Goal: Information Seeking & Learning: Learn about a topic

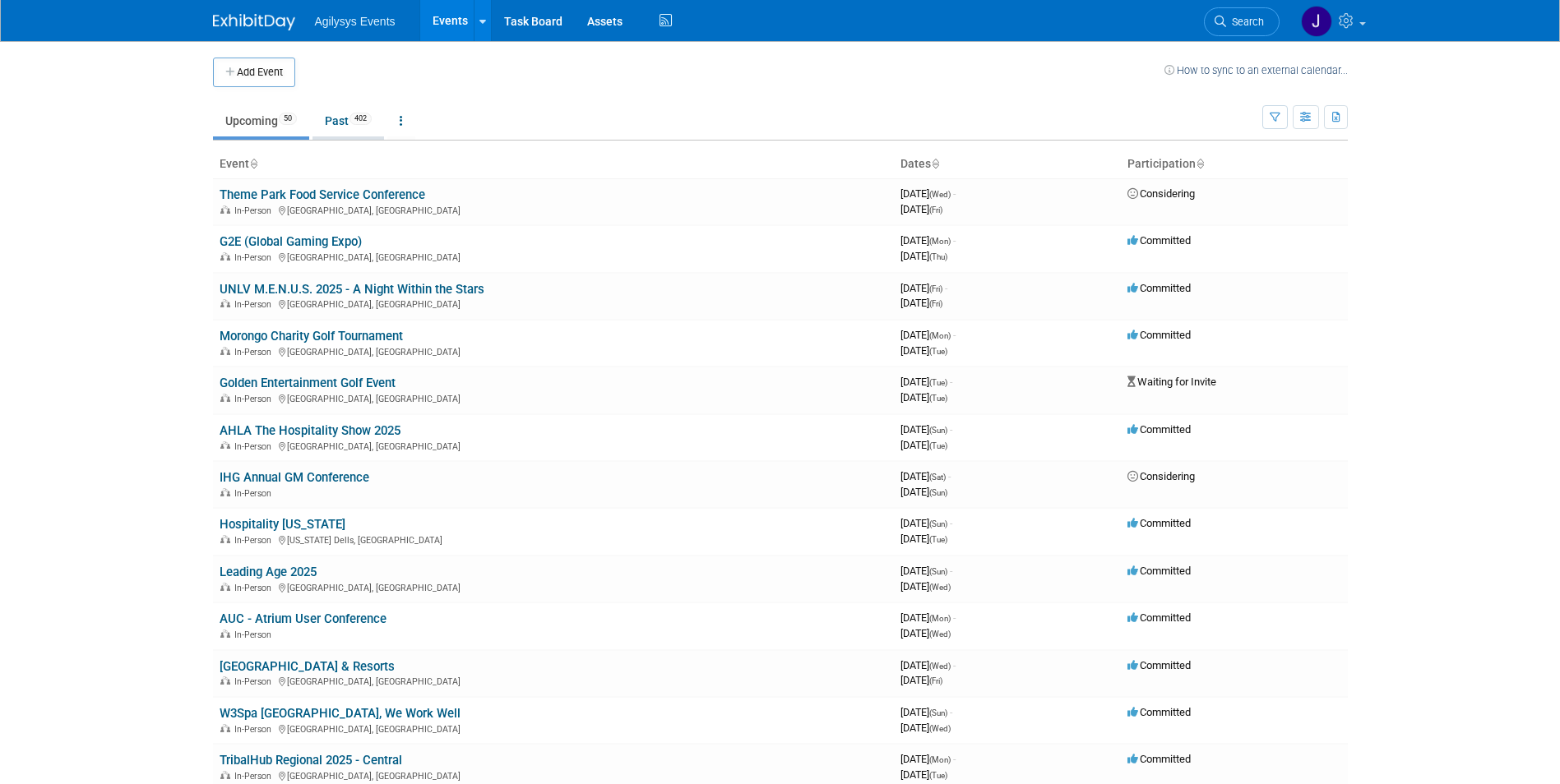
click at [349, 115] on link "Past 402" at bounding box center [349, 120] width 72 height 31
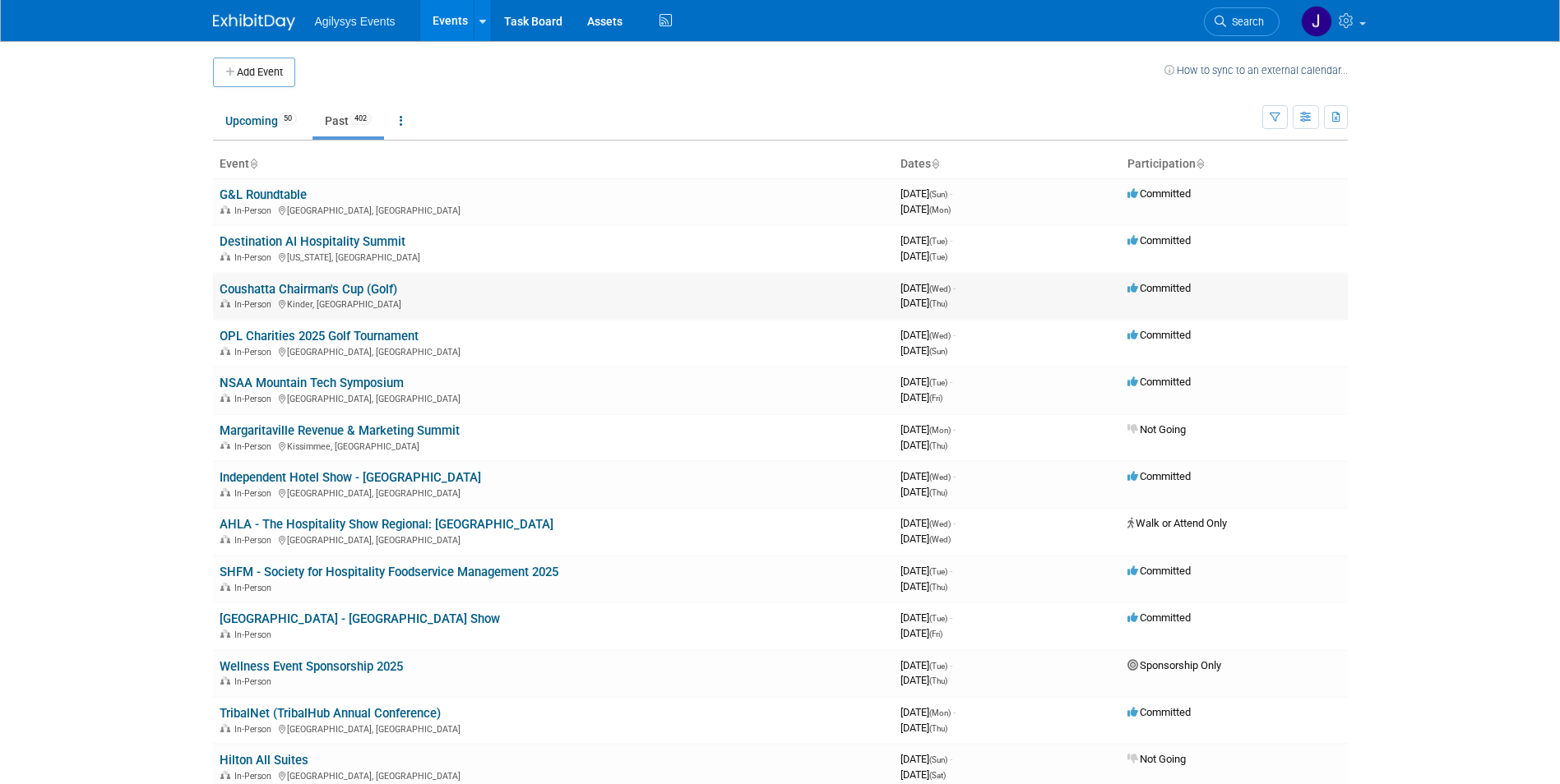
click at [327, 294] on link "Coushatta Chairman's Cup (Golf)" at bounding box center [308, 289] width 178 height 14
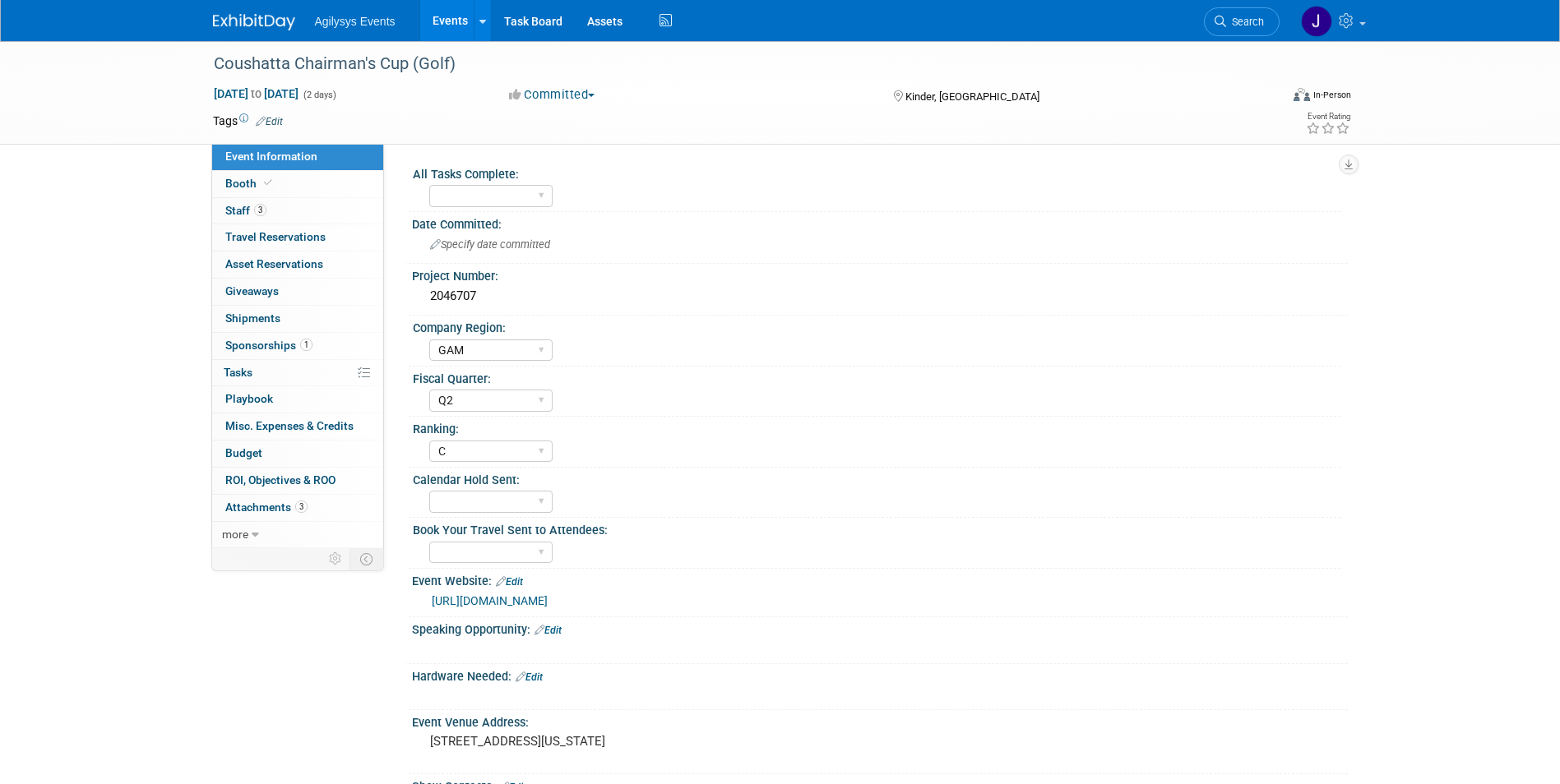
select select "GAM"
select select "Q2"
select select "C"
click at [247, 340] on span "Sponsorships 1" at bounding box center [269, 345] width 87 height 13
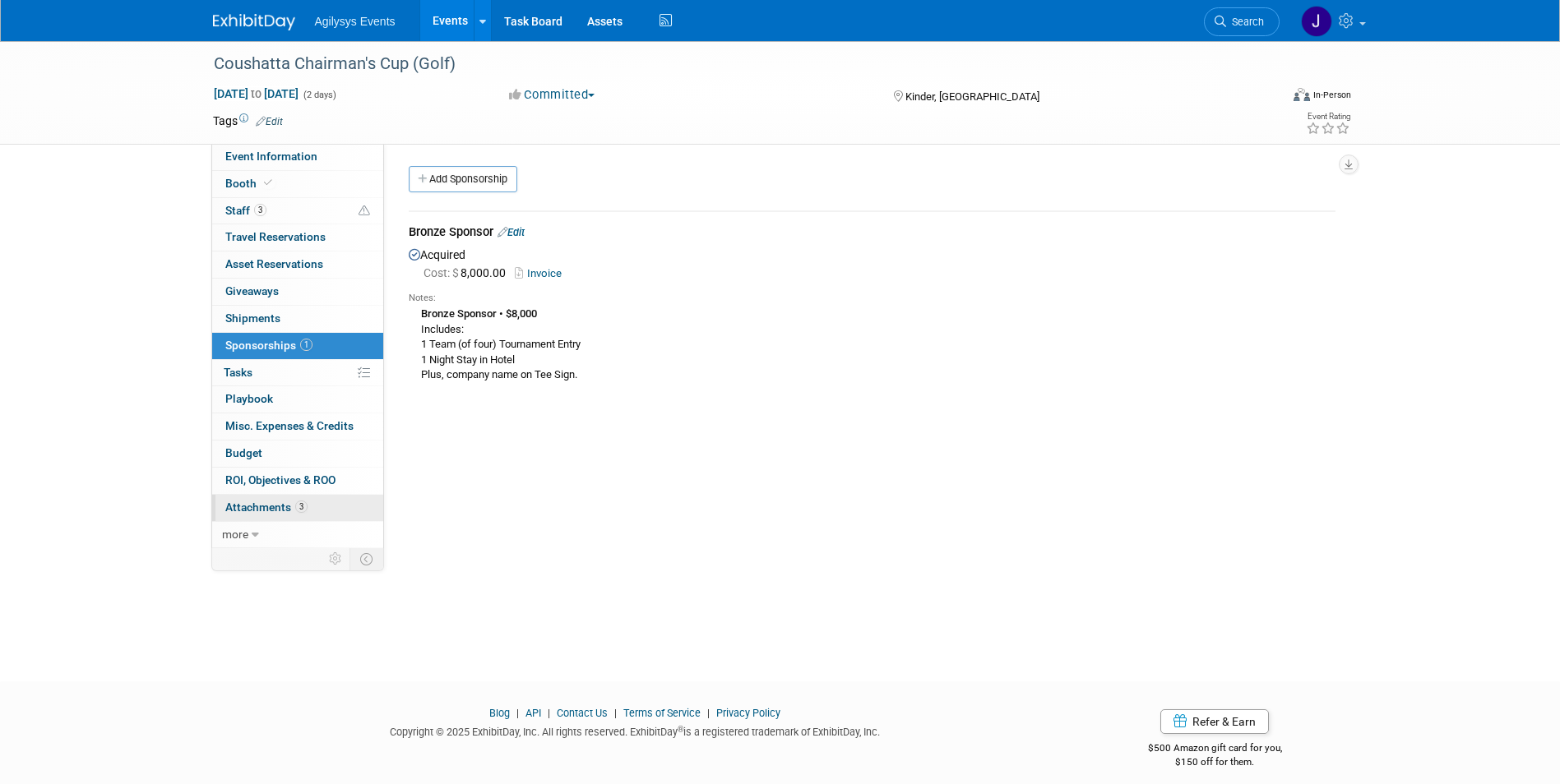
click at [260, 507] on span "Attachments 3" at bounding box center [267, 507] width 83 height 13
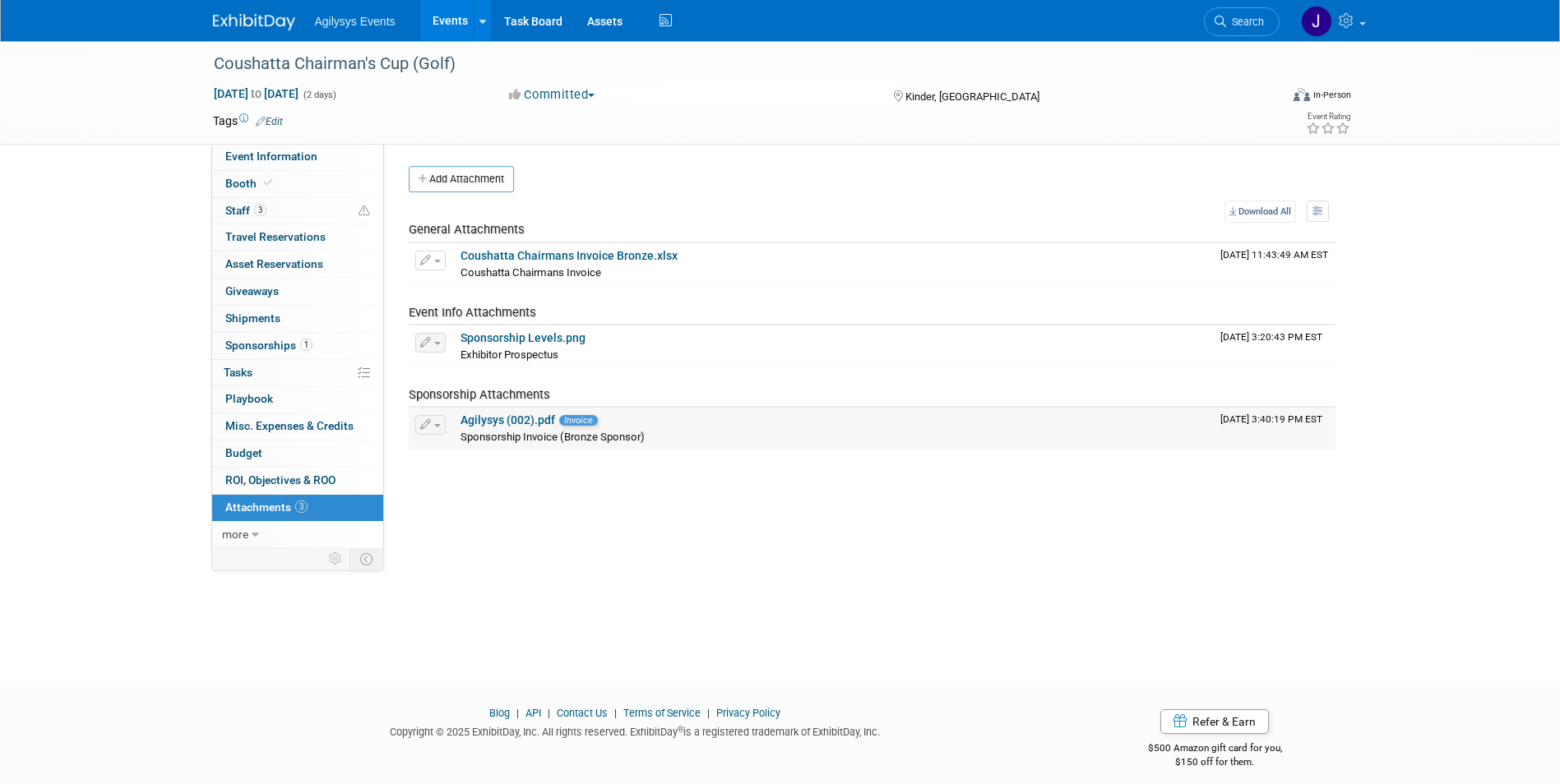
click at [517, 419] on link "Agilysys (002).pdf" at bounding box center [508, 419] width 94 height 13
